Goal: Navigation & Orientation: Find specific page/section

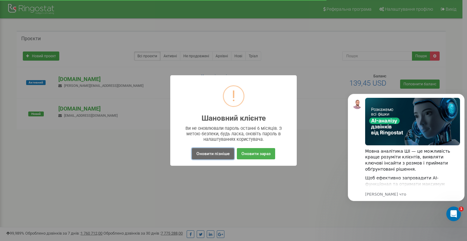
click at [224, 157] on button "Оновити пізніше" at bounding box center [213, 153] width 42 height 11
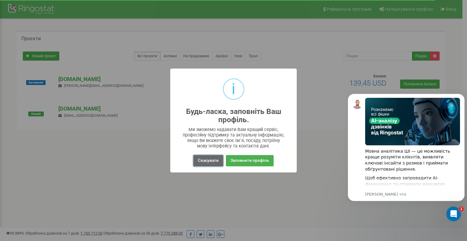
click at [199, 160] on button "Скасувати" at bounding box center [209, 160] width 30 height 11
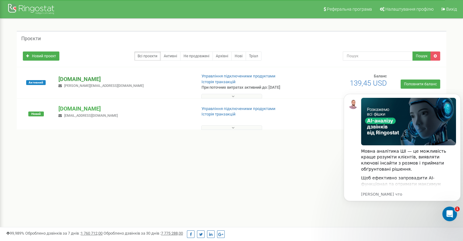
click at [63, 80] on p "[DOMAIN_NAME]" at bounding box center [124, 79] width 133 height 8
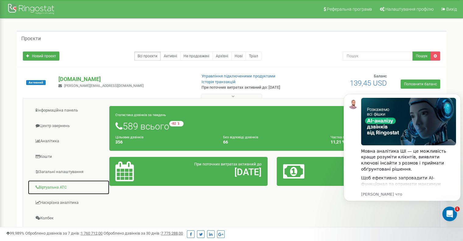
click at [62, 186] on link "Віртуальна АТС" at bounding box center [69, 187] width 82 height 15
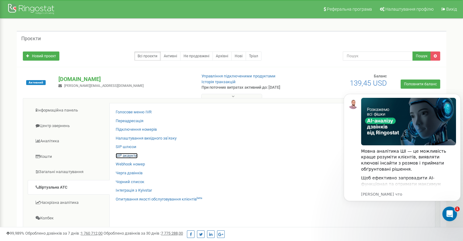
click at [129, 156] on link "SIP акаунти" at bounding box center [127, 156] width 22 height 6
